Goal: Task Accomplishment & Management: Manage account settings

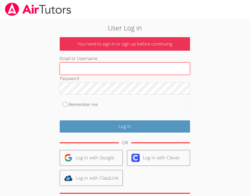
type input "[EMAIL_ADDRESS][DOMAIN_NAME]"
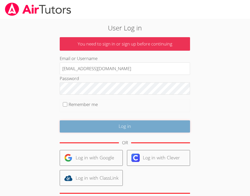
click at [139, 123] on input "Log in" at bounding box center [125, 127] width 130 height 12
click at [139, 126] on input "Log in" at bounding box center [125, 127] width 130 height 12
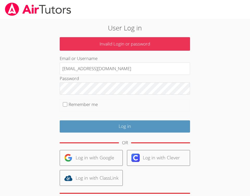
click at [208, 72] on div "User Log in Invalid Login or password Email or Username erinnaespinosa@airtutor…" at bounding box center [125, 121] width 180 height 197
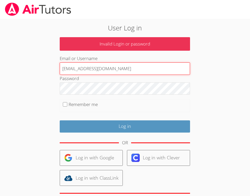
drag, startPoint x: 141, startPoint y: 69, endPoint x: 54, endPoint y: 64, distance: 86.3
click at [54, 64] on div "User Log in Invalid Login or password Email or Username erinnaespinosa@airtutor…" at bounding box center [125, 121] width 180 height 197
type input "erinnaespinosa13@gmail.com"
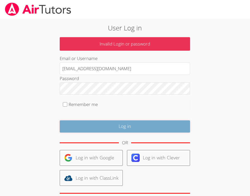
click at [74, 131] on input "Log in" at bounding box center [125, 127] width 130 height 12
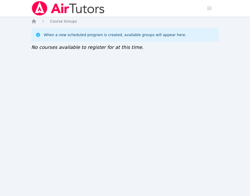
click at [129, 50] on div "When a new scheduled program is created, available groups will appear here. No …" at bounding box center [124, 39] width 187 height 23
click at [78, 13] on img at bounding box center [68, 8] width 74 height 15
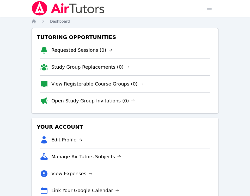
click at [54, 10] on img at bounding box center [68, 8] width 74 height 15
click at [213, 10] on span "button" at bounding box center [208, 8] width 11 height 11
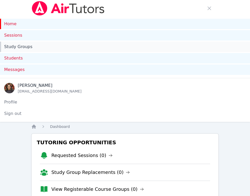
click at [114, 47] on link "Study Groups" at bounding box center [125, 47] width 250 height 10
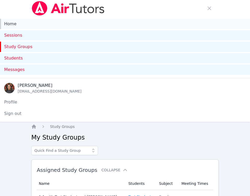
click at [65, 25] on link "Home" at bounding box center [125, 24] width 250 height 10
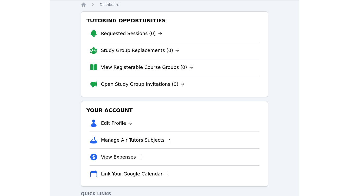
scroll to position [19, 0]
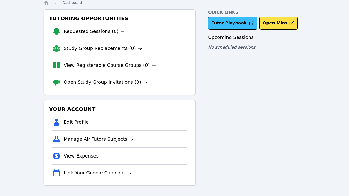
click at [237, 23] on link "Tutor Playbook" at bounding box center [232, 23] width 49 height 13
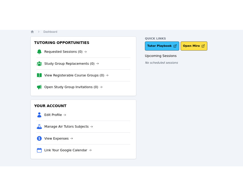
scroll to position [124, 0]
